Goal: Task Accomplishment & Management: Use online tool/utility

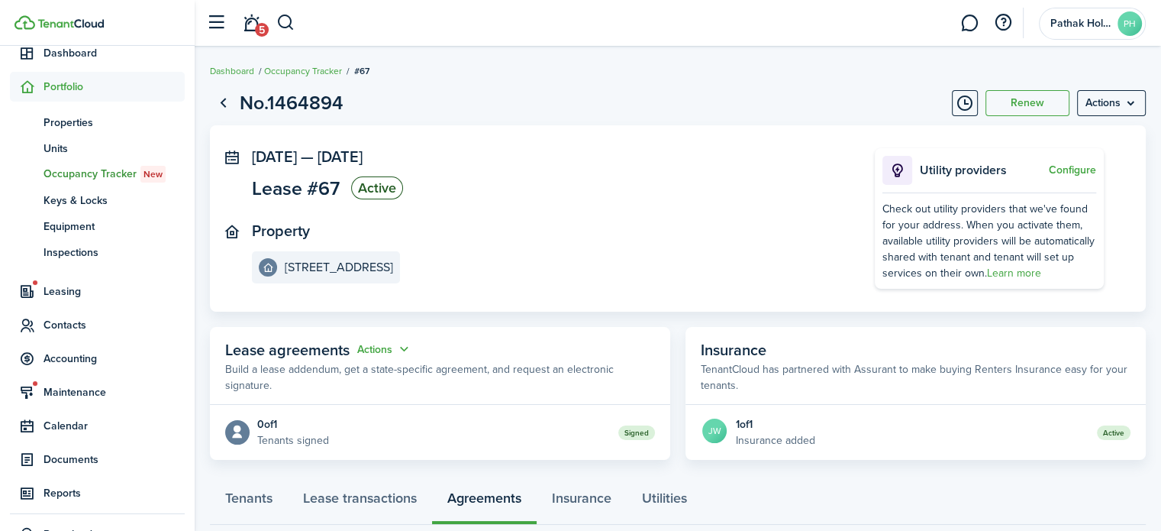
scroll to position [98, 0]
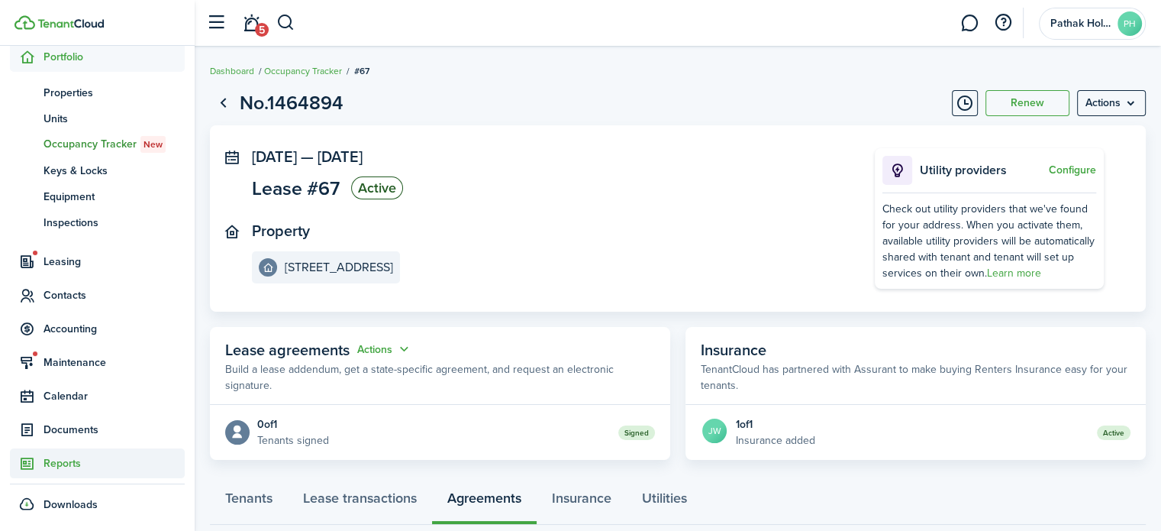
drag, startPoint x: 73, startPoint y: 462, endPoint x: 84, endPoint y: 457, distance: 11.6
click at [73, 462] on span "Reports" at bounding box center [114, 463] width 141 height 16
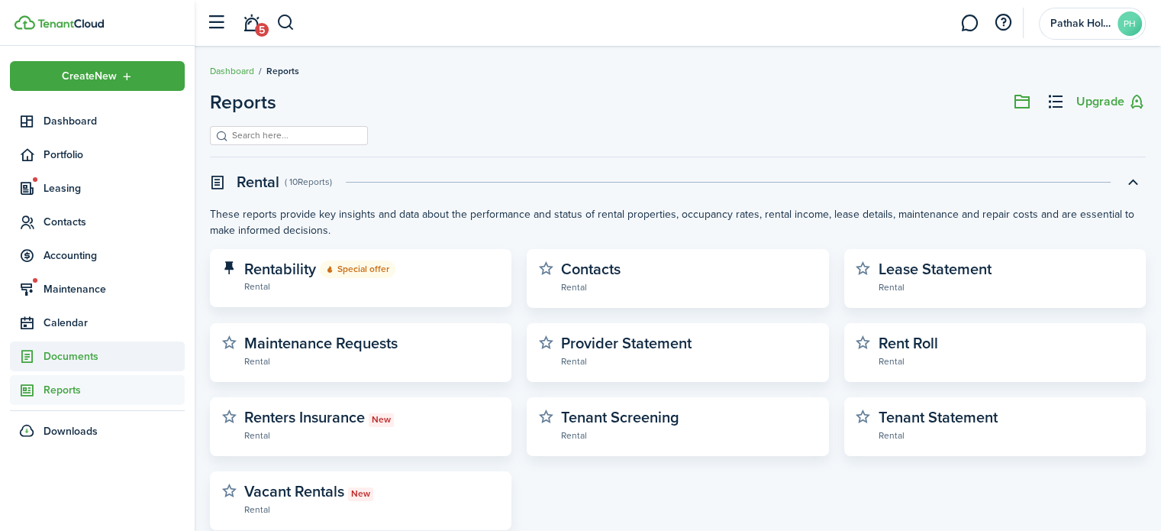
click at [58, 366] on span "Documents" at bounding box center [97, 356] width 175 height 30
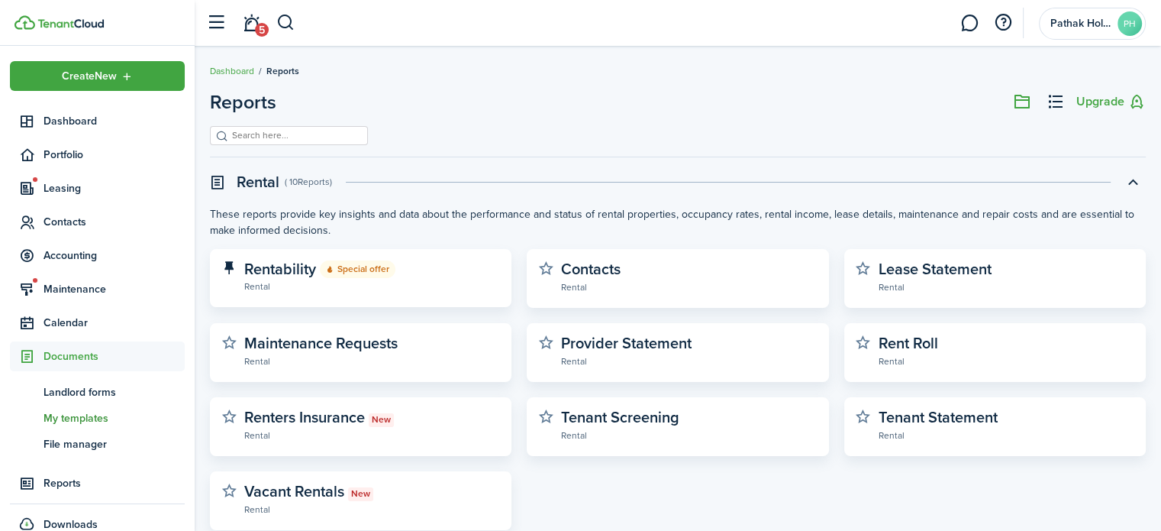
click at [66, 421] on span "My templates" at bounding box center [114, 418] width 141 height 16
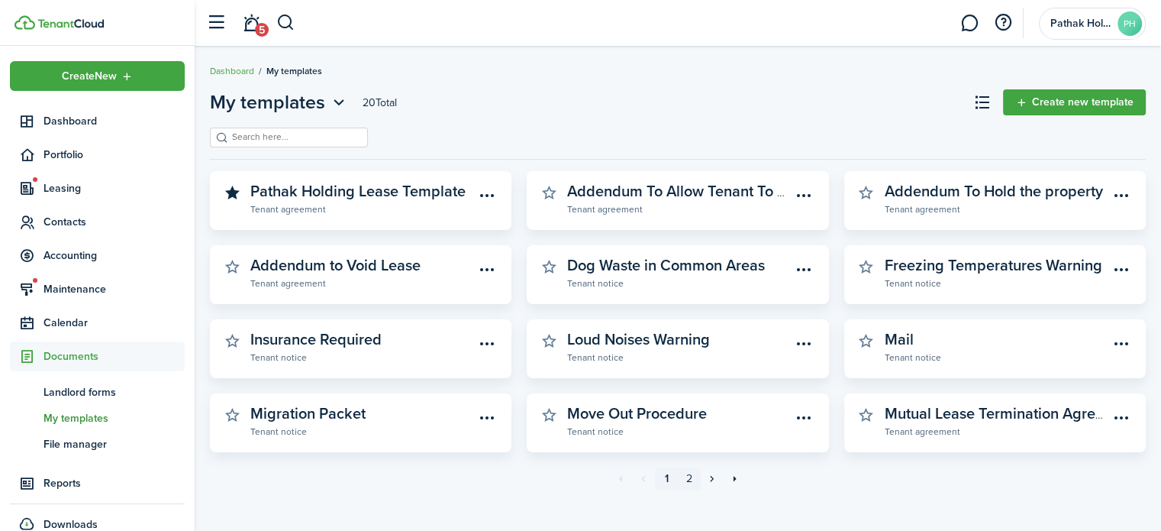
click at [690, 476] on link "2" at bounding box center [689, 478] width 23 height 23
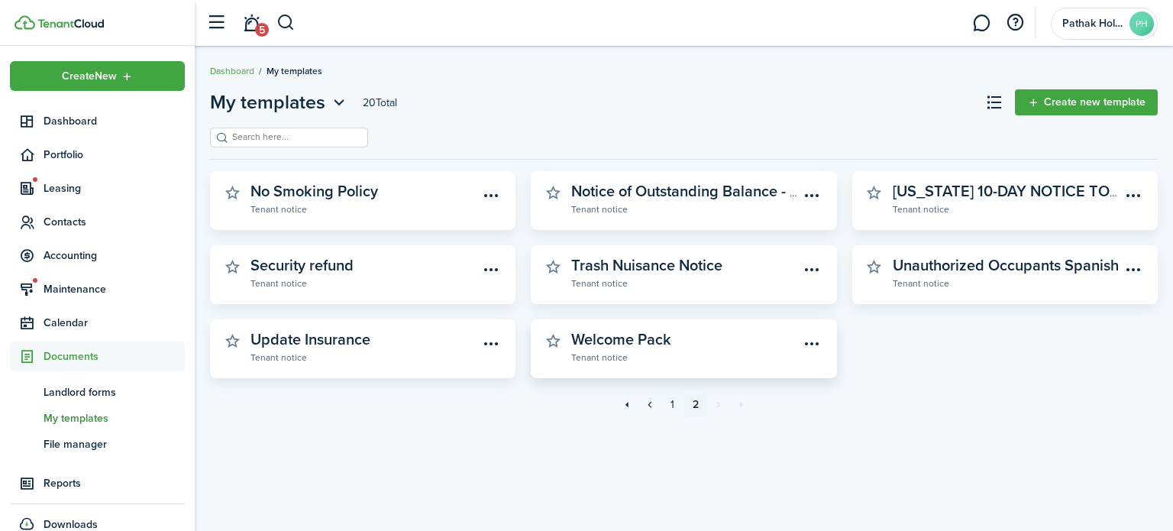
click at [613, 339] on widget-stats-description "Welcome Pack" at bounding box center [621, 338] width 100 height 23
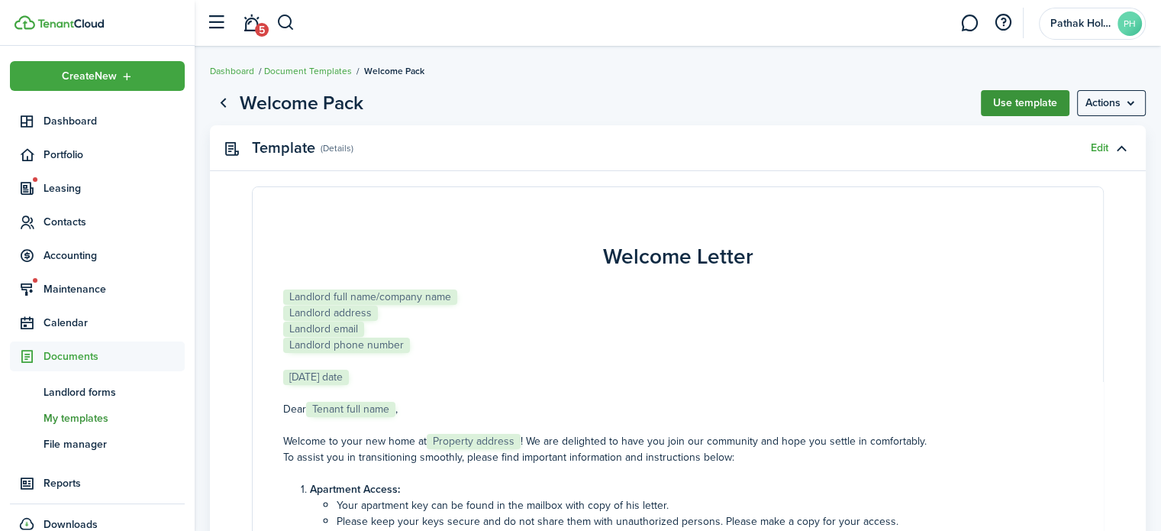
click at [1014, 106] on button "Use template" at bounding box center [1025, 103] width 89 height 26
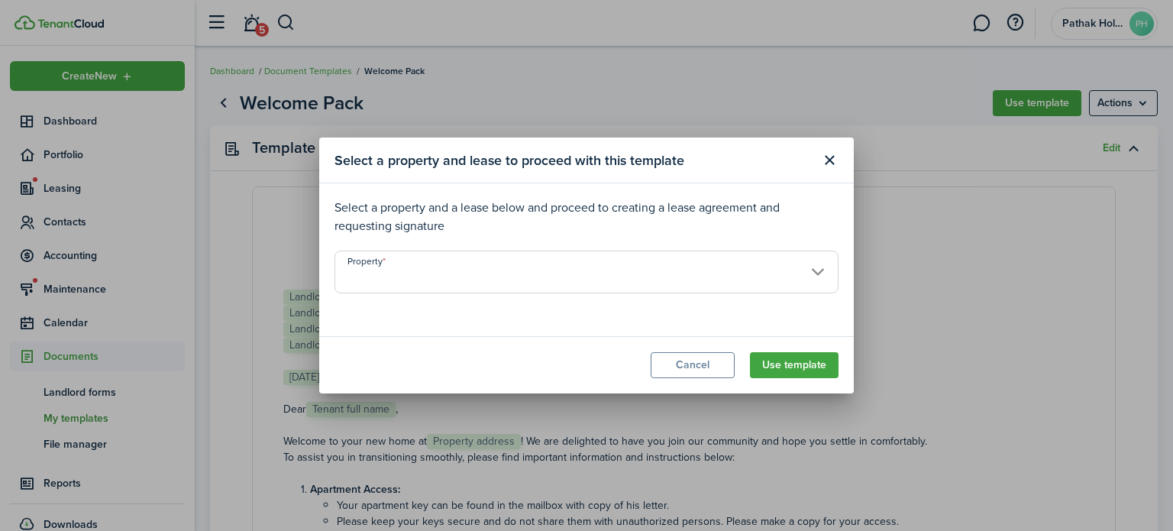
click at [496, 279] on input "Property" at bounding box center [586, 271] width 504 height 43
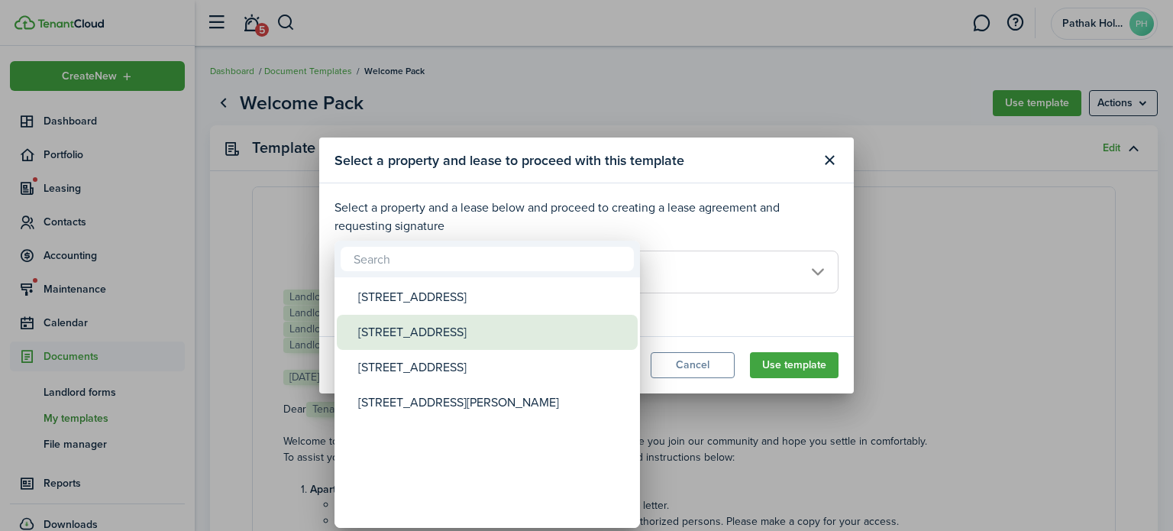
click at [458, 334] on div "[STREET_ADDRESS]" at bounding box center [493, 332] width 270 height 35
type input "[STREET_ADDRESS]"
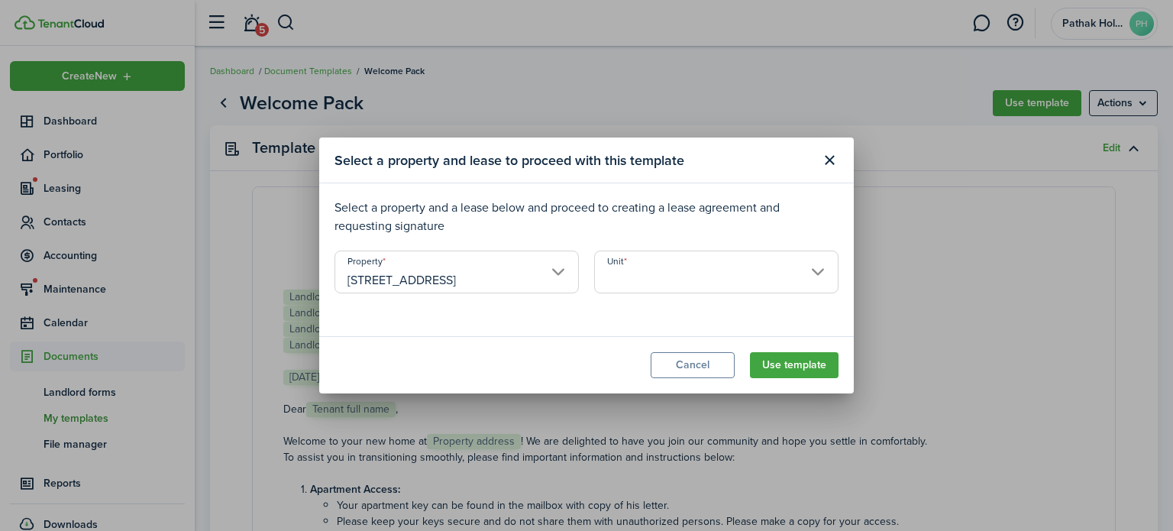
click at [681, 276] on input "Unit" at bounding box center [716, 271] width 244 height 43
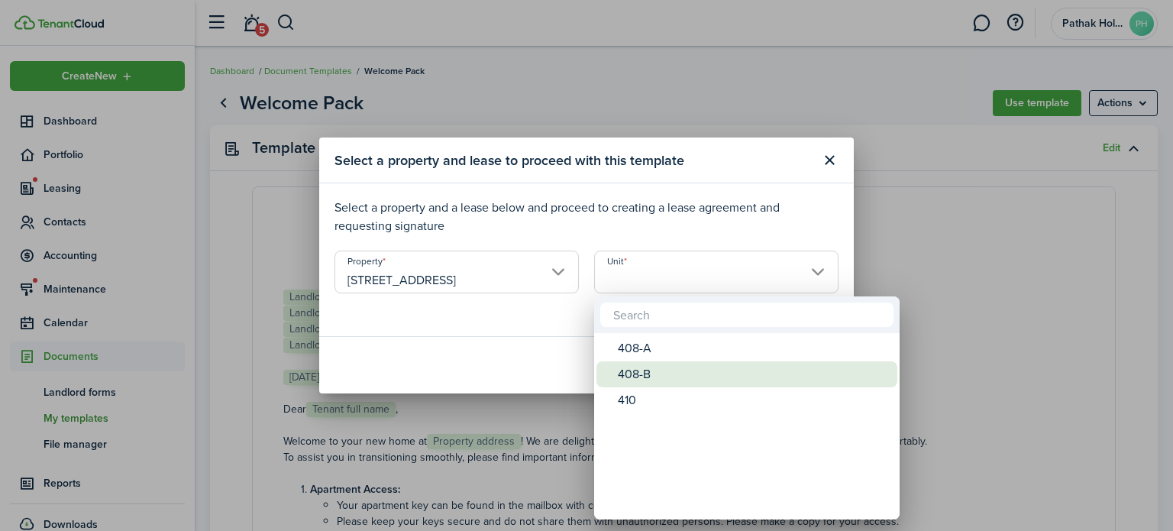
click at [669, 371] on div "408-B" at bounding box center [753, 374] width 270 height 26
type input "408-B"
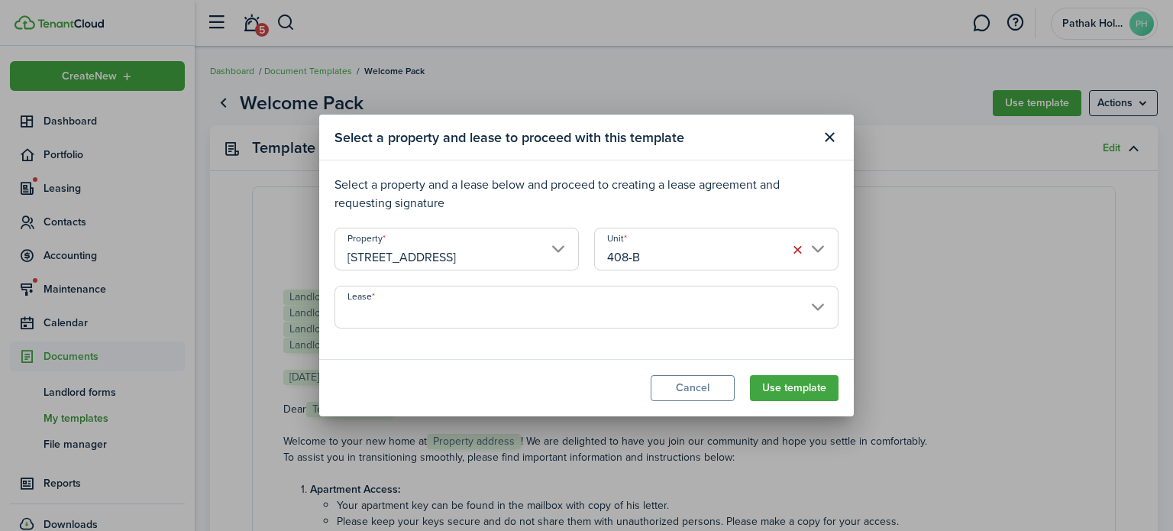
click at [489, 308] on input "Lease" at bounding box center [586, 307] width 504 height 43
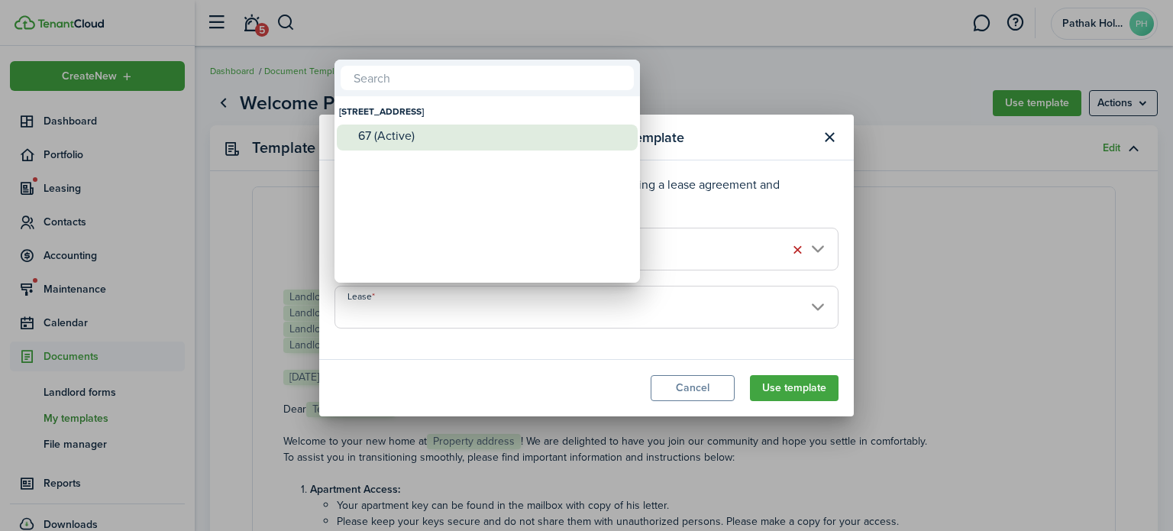
click at [402, 134] on div "67 (Active)" at bounding box center [493, 136] width 270 height 14
type input "[STREET_ADDRESS] (Active)"
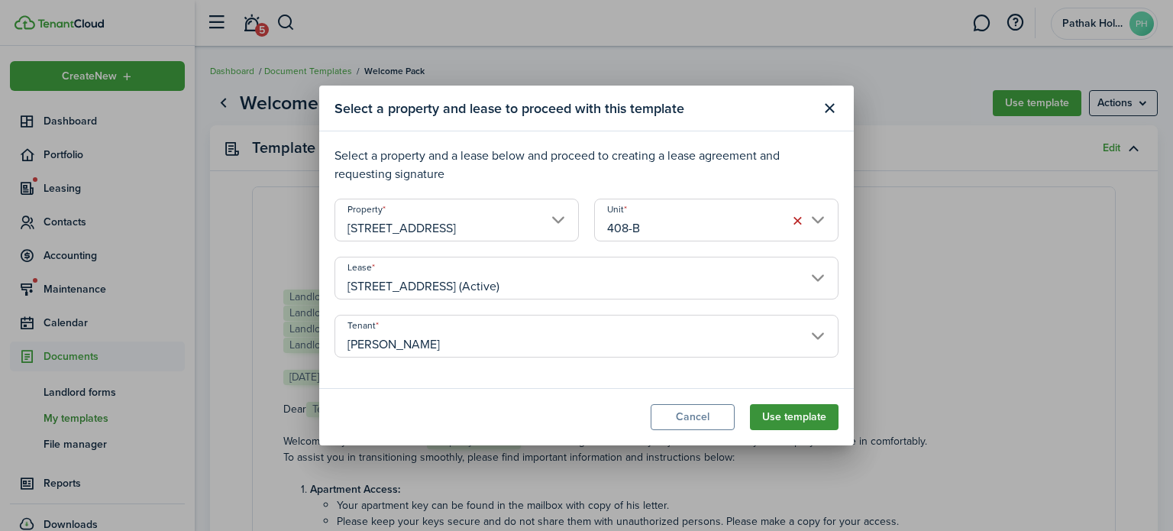
click at [805, 414] on button "Use template" at bounding box center [794, 417] width 89 height 26
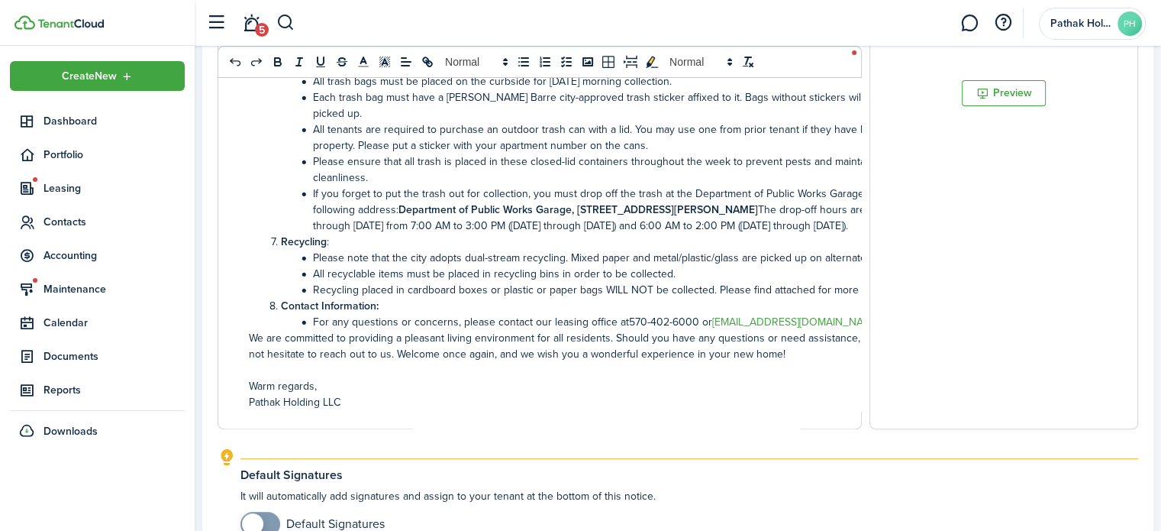
scroll to position [499, 0]
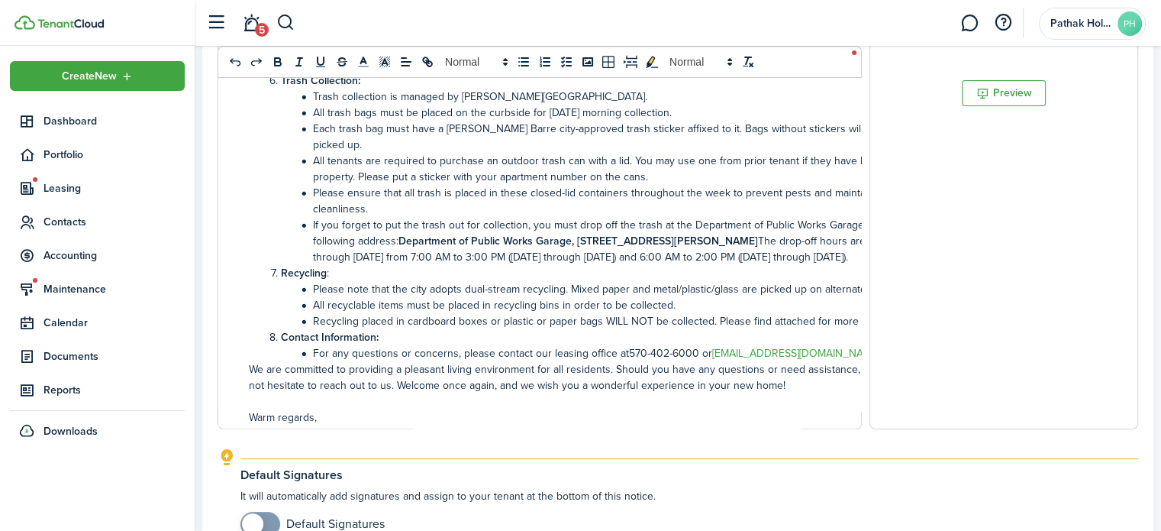
click at [571, 121] on li "All trash bags must be placed on the curbside for [DATE] morning collection." at bounding box center [595, 113] width 660 height 16
click at [554, 193] on li "Please ensure that all trash is placed in these closed-lid containers throughou…" at bounding box center [595, 201] width 660 height 32
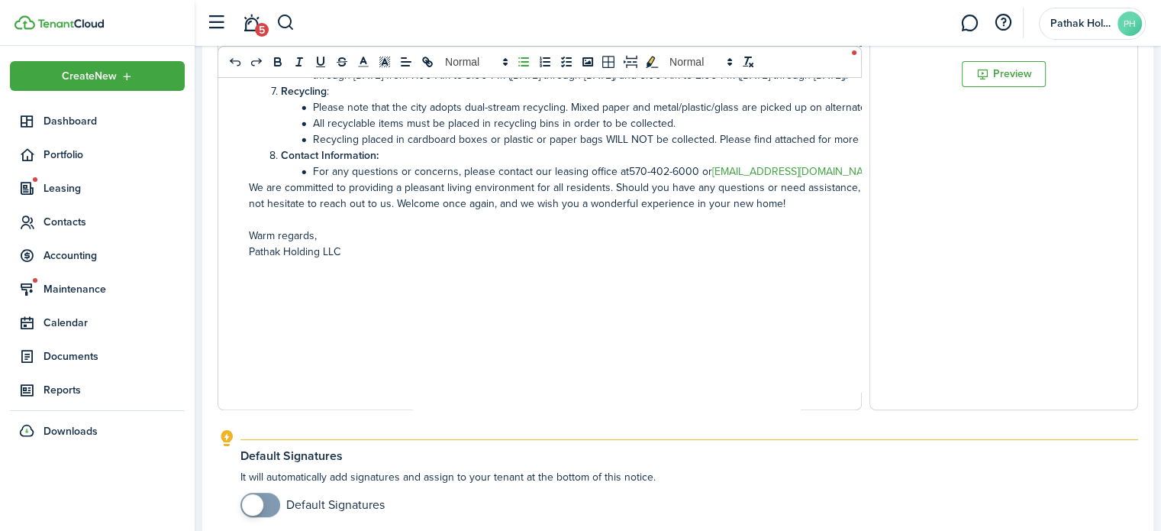
scroll to position [534, 0]
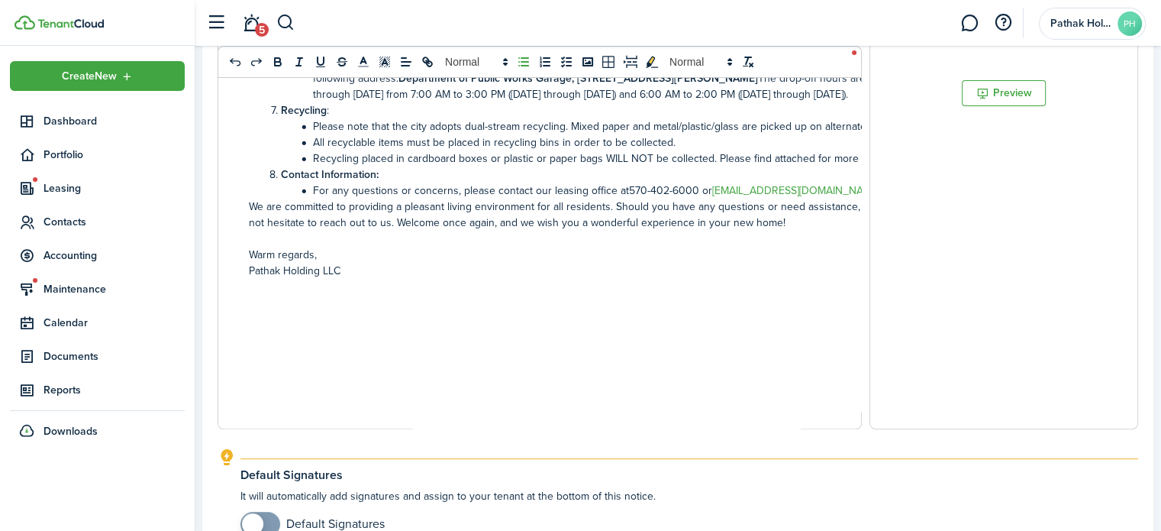
click at [624, 194] on li "For any questions or concerns, please contact our leasing office at570-402-6000…" at bounding box center [595, 190] width 660 height 16
click at [623, 250] on p "Warm regards," at bounding box center [587, 255] width 676 height 16
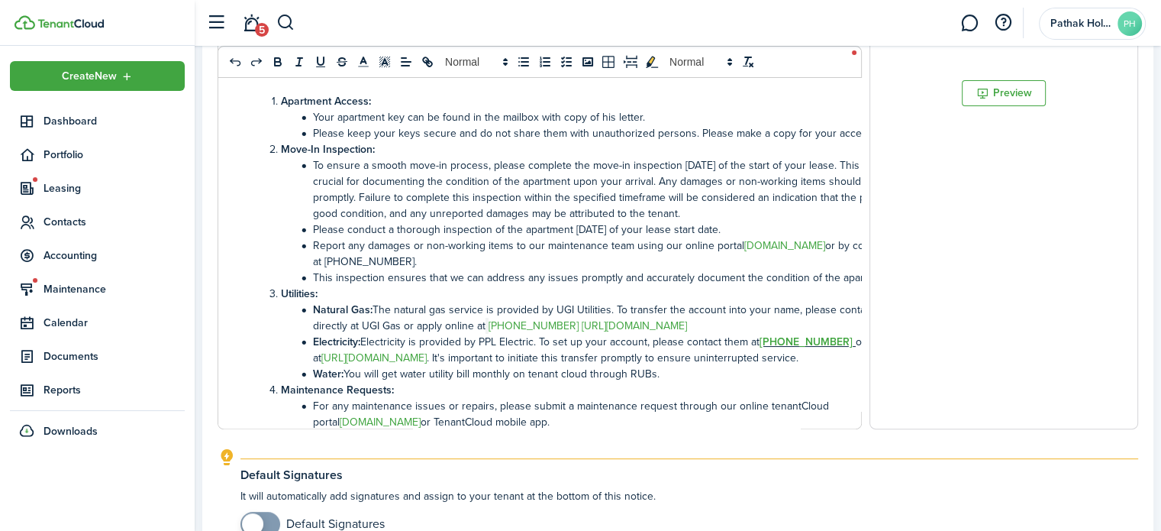
scroll to position [0, 0]
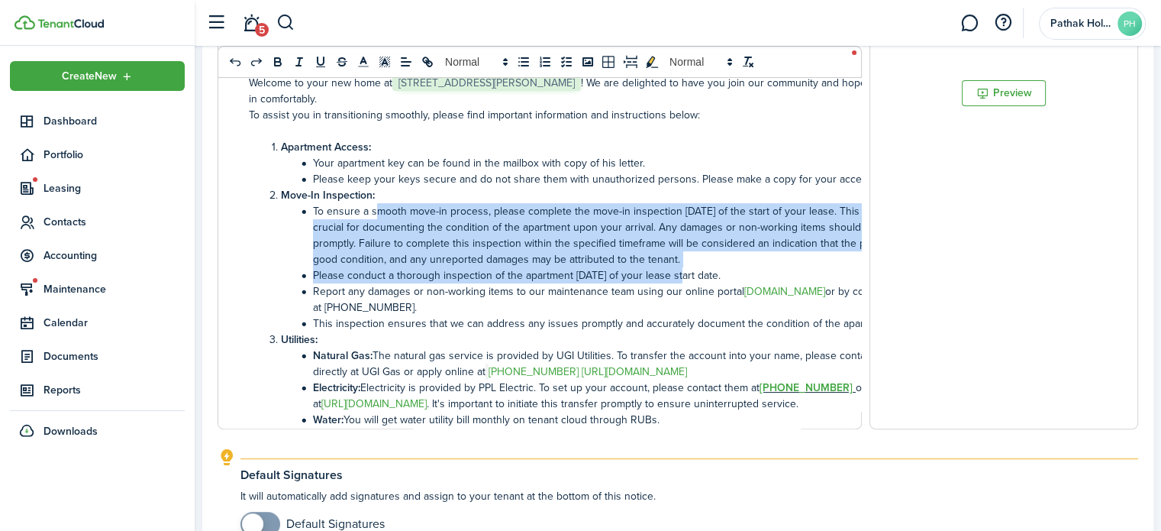
drag, startPoint x: 375, startPoint y: 209, endPoint x: 673, endPoint y: 269, distance: 304.4
click at [673, 269] on ol "Apartment Access: Your apartment key can be found in the mailbox with copy of h…" at bounding box center [587, 499] width 676 height 721
click at [531, 266] on li "To ensure a smooth move-in process, please complete the move-in inspection [DAT…" at bounding box center [595, 235] width 660 height 64
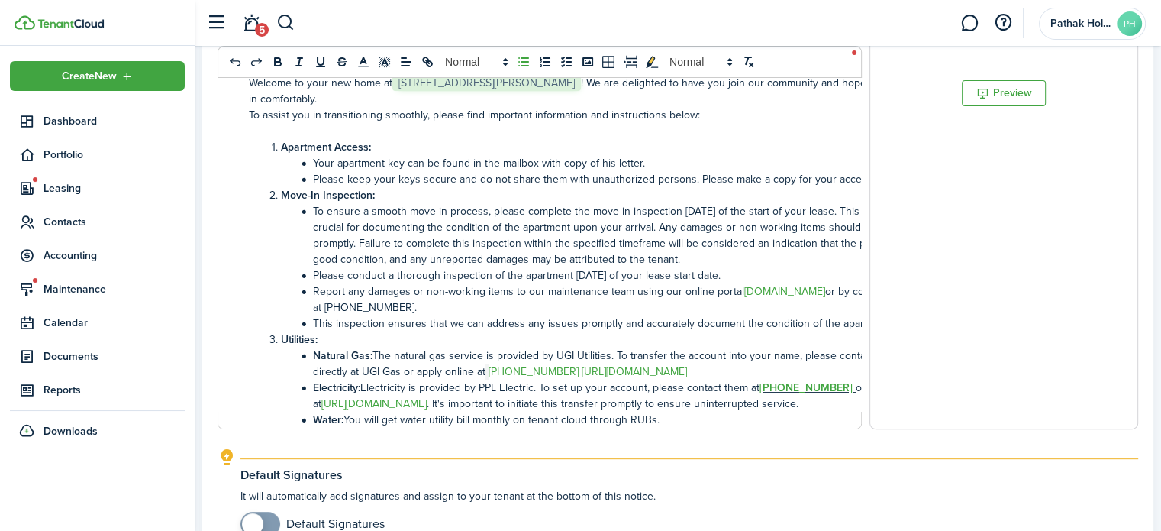
drag, startPoint x: 345, startPoint y: 240, endPoint x: 513, endPoint y: 250, distance: 168.2
click at [750, 275] on ol "Apartment Access: Your apartment key can be found in the mailbox with copy of h…" at bounding box center [587, 499] width 676 height 721
click at [418, 224] on li "To ensure a smooth move-in process, please complete the move-in inspection [DAT…" at bounding box center [595, 235] width 660 height 64
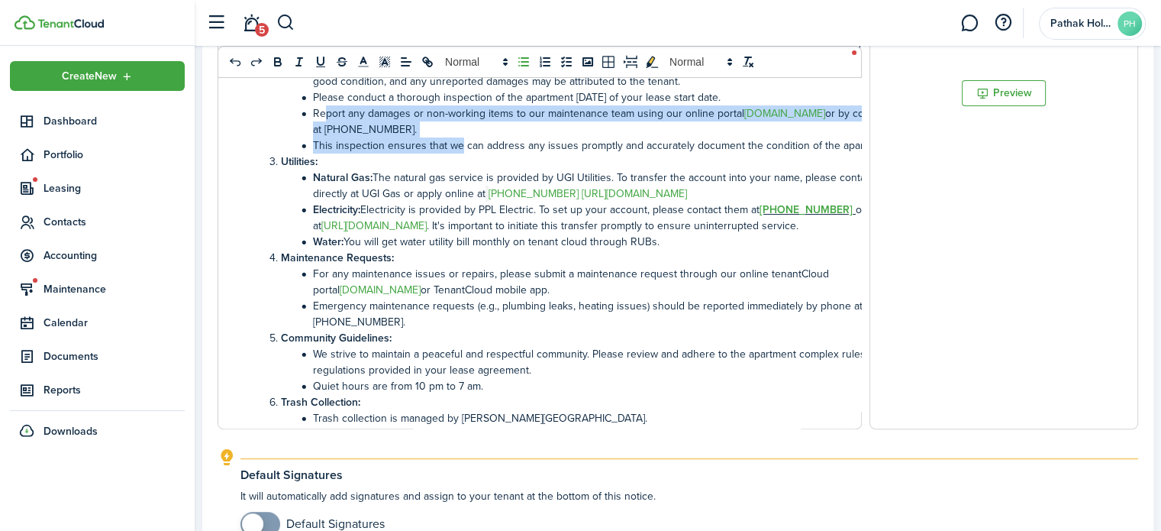
drag, startPoint x: 324, startPoint y: 109, endPoint x: 461, endPoint y: 143, distance: 141.5
click at [461, 143] on ol "Apartment Access: Your apartment key can be found in the mailbox with copy of h…" at bounding box center [587, 321] width 676 height 721
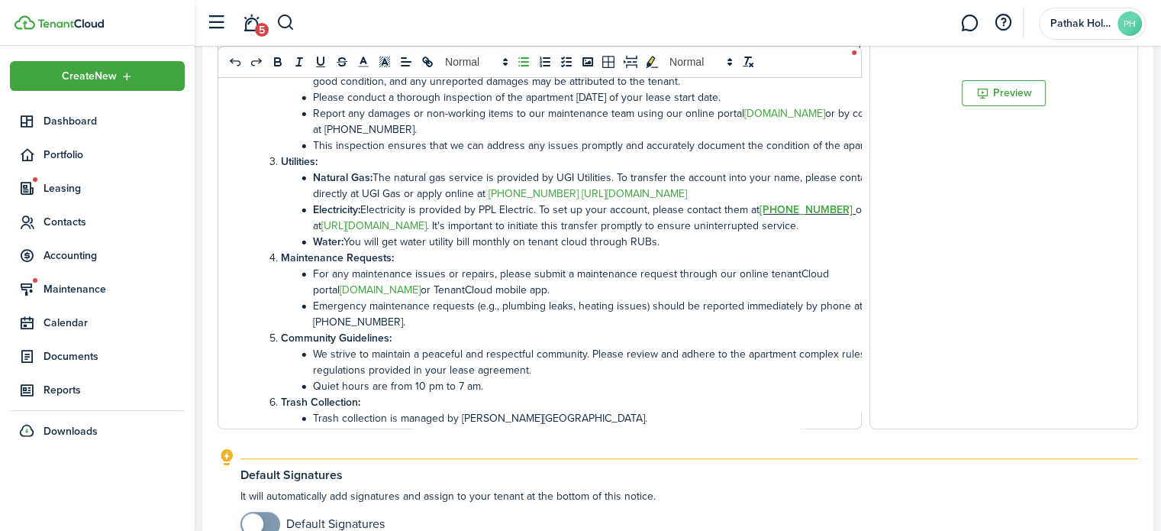
click at [466, 148] on li "This inspection ensures that we can address any issues promptly and accurately …" at bounding box center [595, 145] width 660 height 16
drag, startPoint x: 330, startPoint y: 149, endPoint x: 596, endPoint y: 146, distance: 266.4
click at [596, 146] on li "This inspection ensures that we can address any issues promptly and accurately …" at bounding box center [595, 145] width 660 height 16
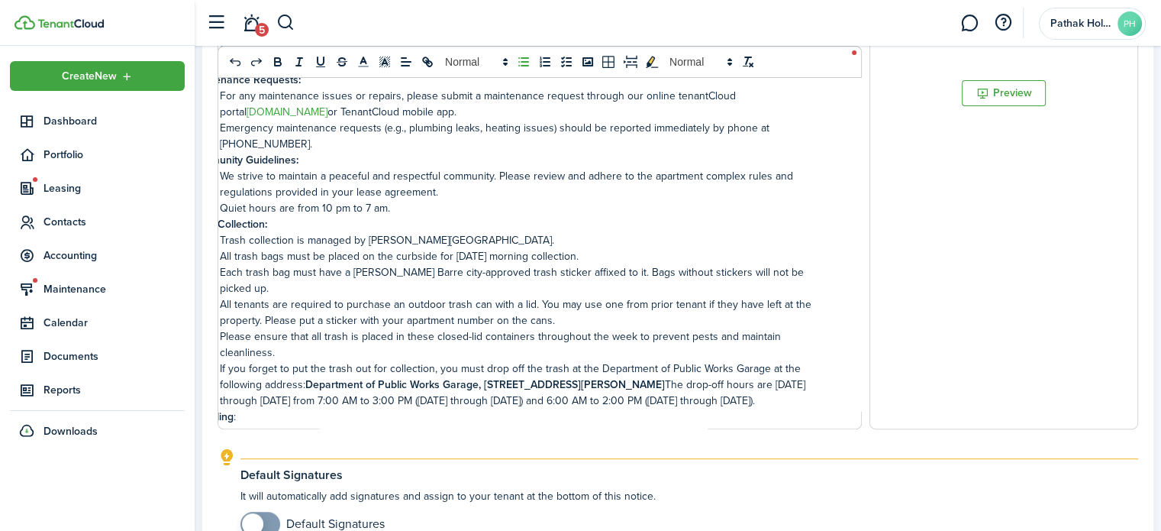
scroll to position [0, 0]
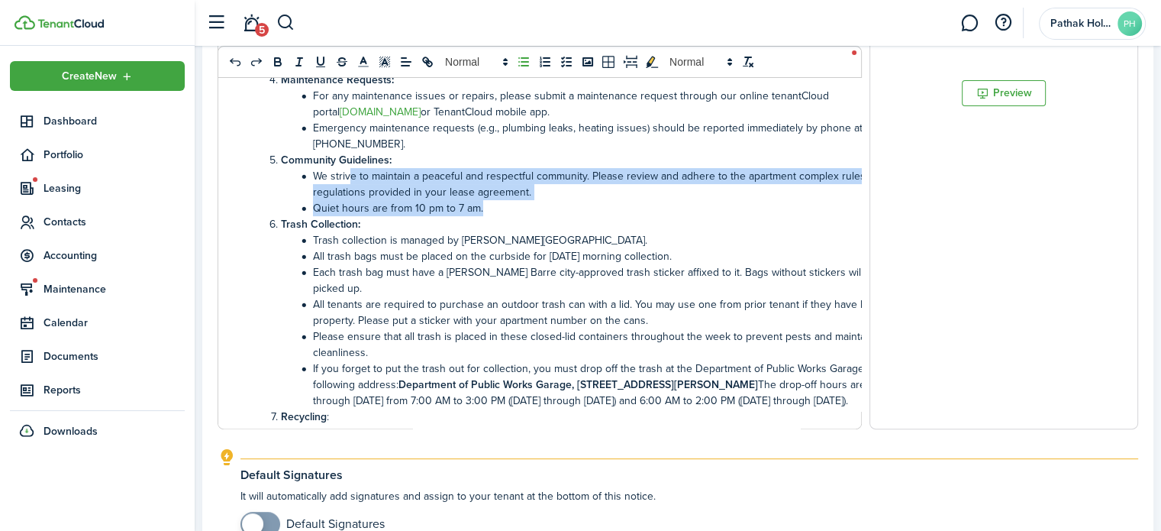
drag, startPoint x: 352, startPoint y: 195, endPoint x: 536, endPoint y: 231, distance: 187.4
click at [536, 231] on ol "Apartment Access: Your apartment key can be found in the mailbox with copy of h…" at bounding box center [587, 143] width 676 height 721
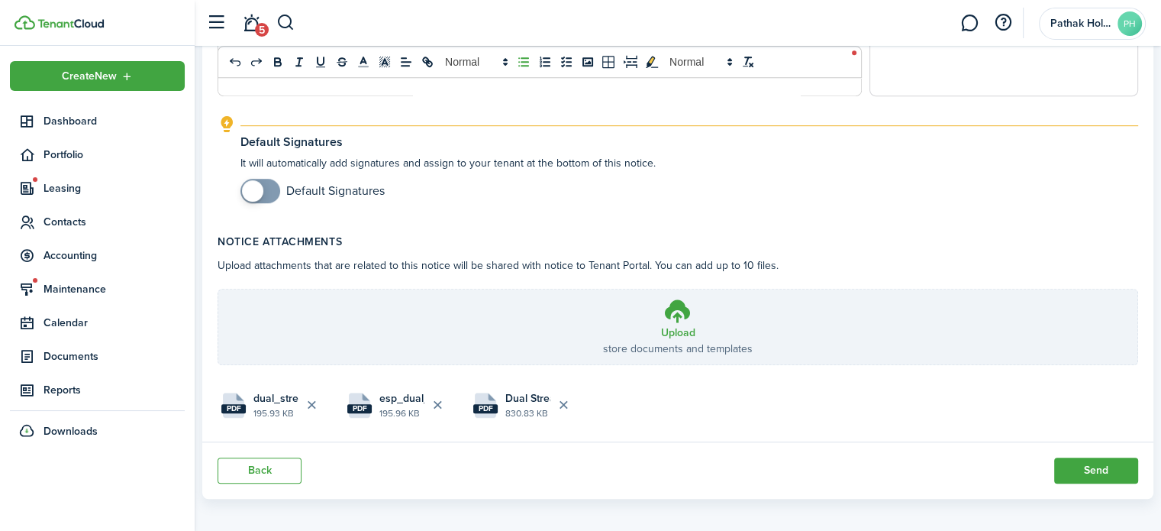
scroll to position [887, 0]
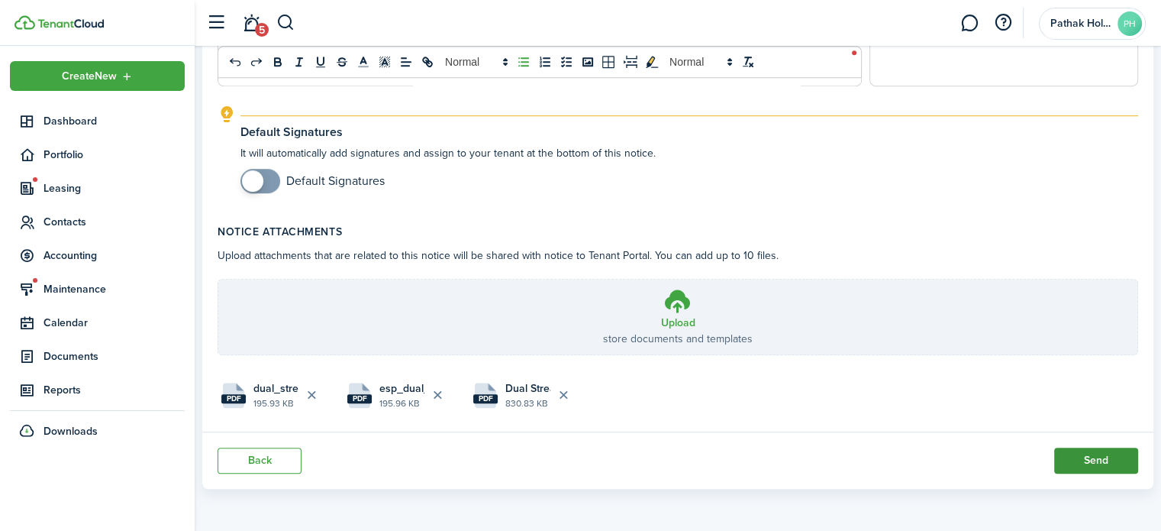
click at [1110, 460] on button "Send" at bounding box center [1096, 460] width 84 height 26
